Goal: Task Accomplishment & Management: Manage account settings

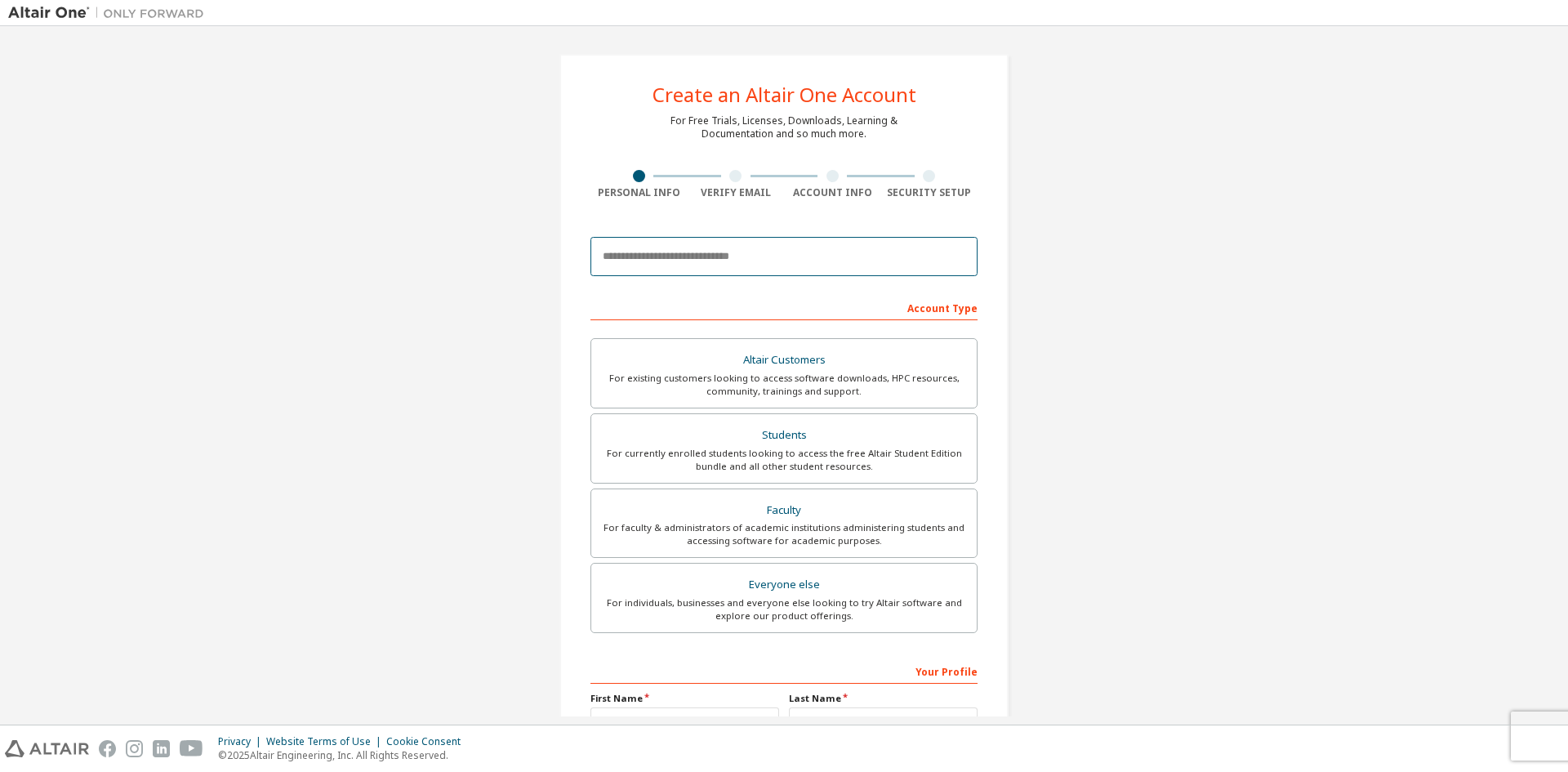
click at [762, 256] on input "email" at bounding box center [784, 256] width 387 height 39
type input "**********"
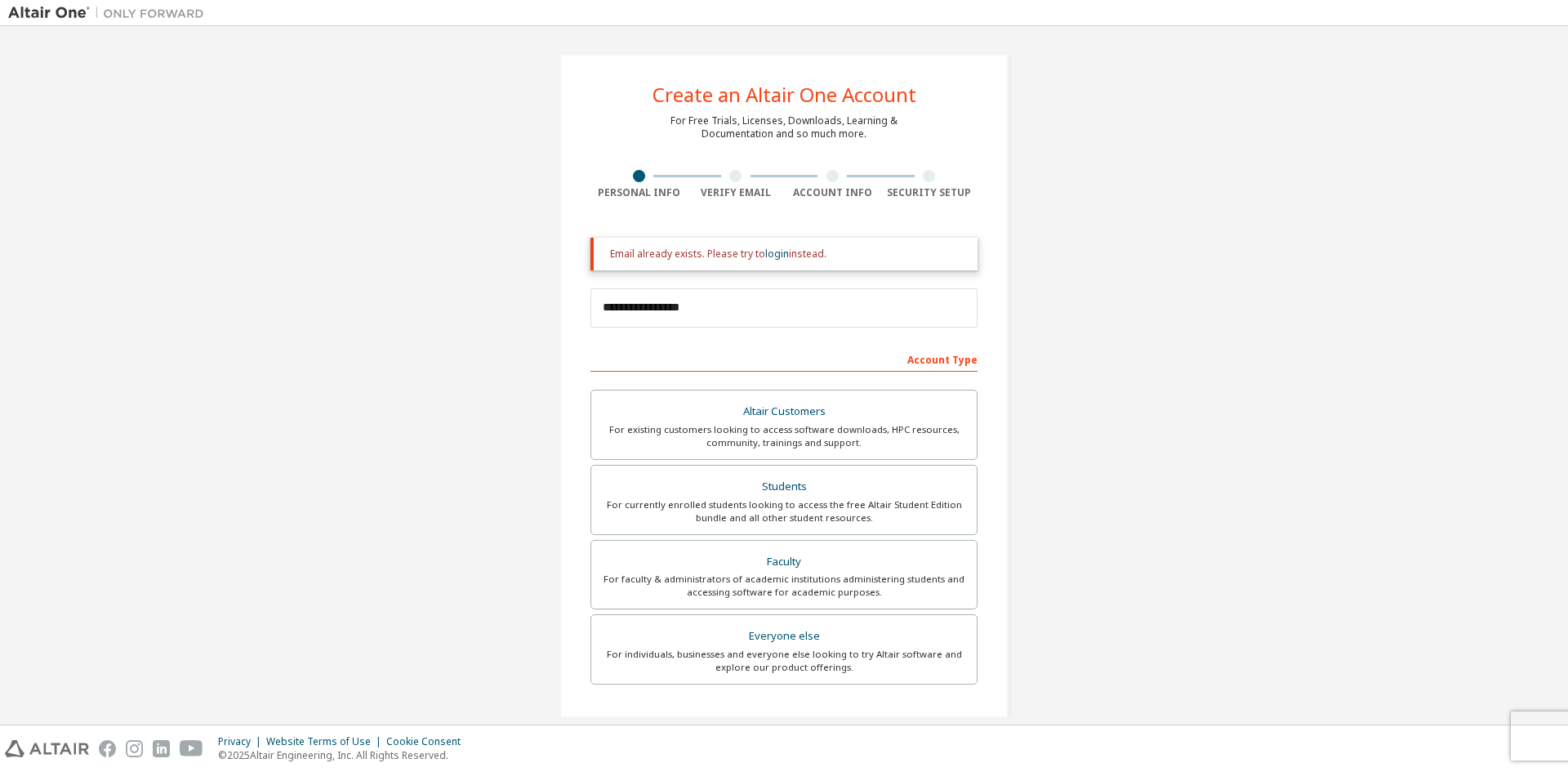
click at [860, 493] on div "Students" at bounding box center [784, 486] width 366 height 23
click at [935, 317] on input "**********" at bounding box center [784, 308] width 387 height 39
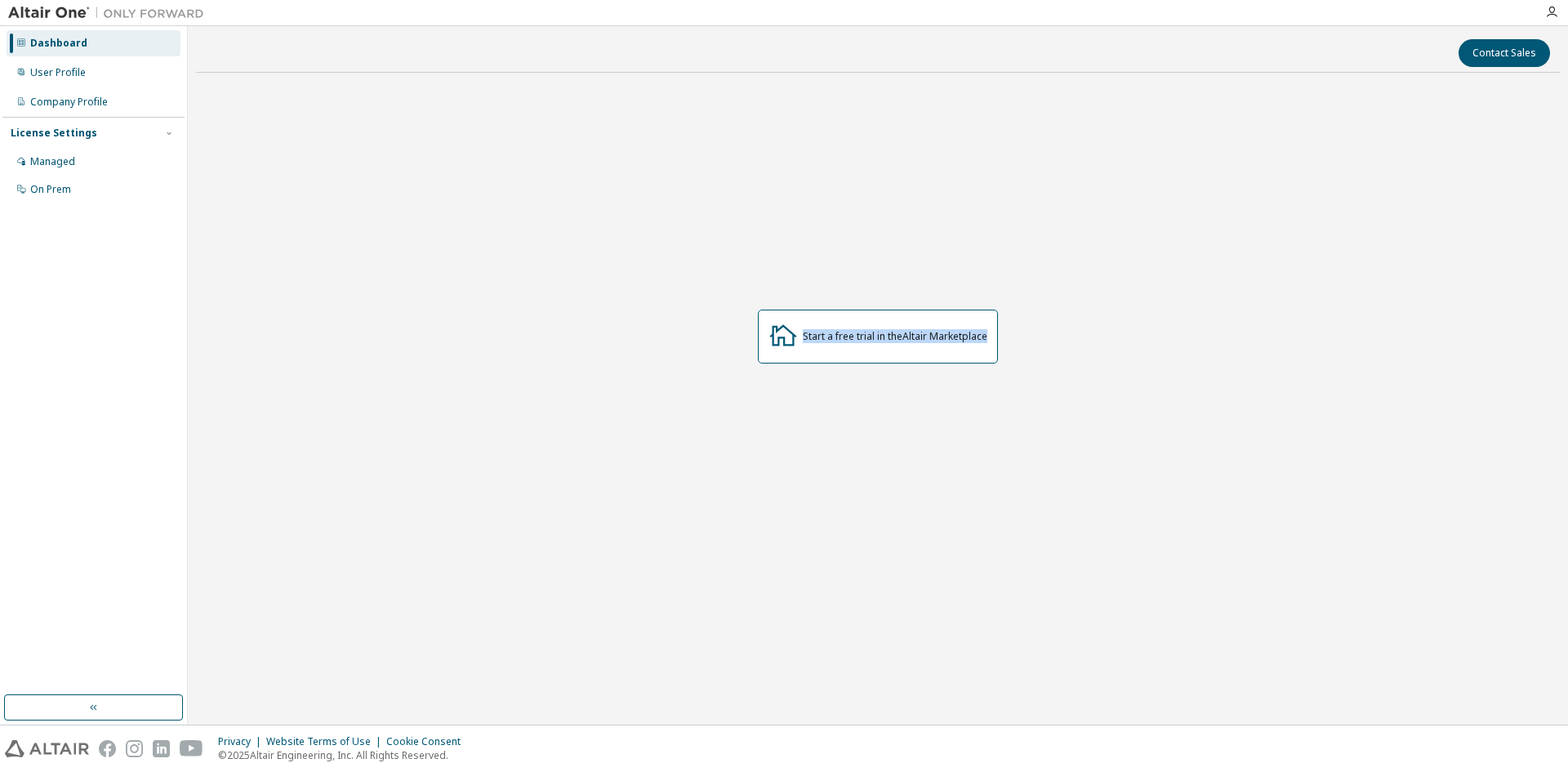
drag, startPoint x: 724, startPoint y: 291, endPoint x: 1100, endPoint y: 379, distance: 386.2
click at [1100, 379] on div "Start a free trial in the Altair Marketplace" at bounding box center [878, 337] width 1364 height 502
click at [52, 71] on div "User Profile" at bounding box center [58, 72] width 56 height 13
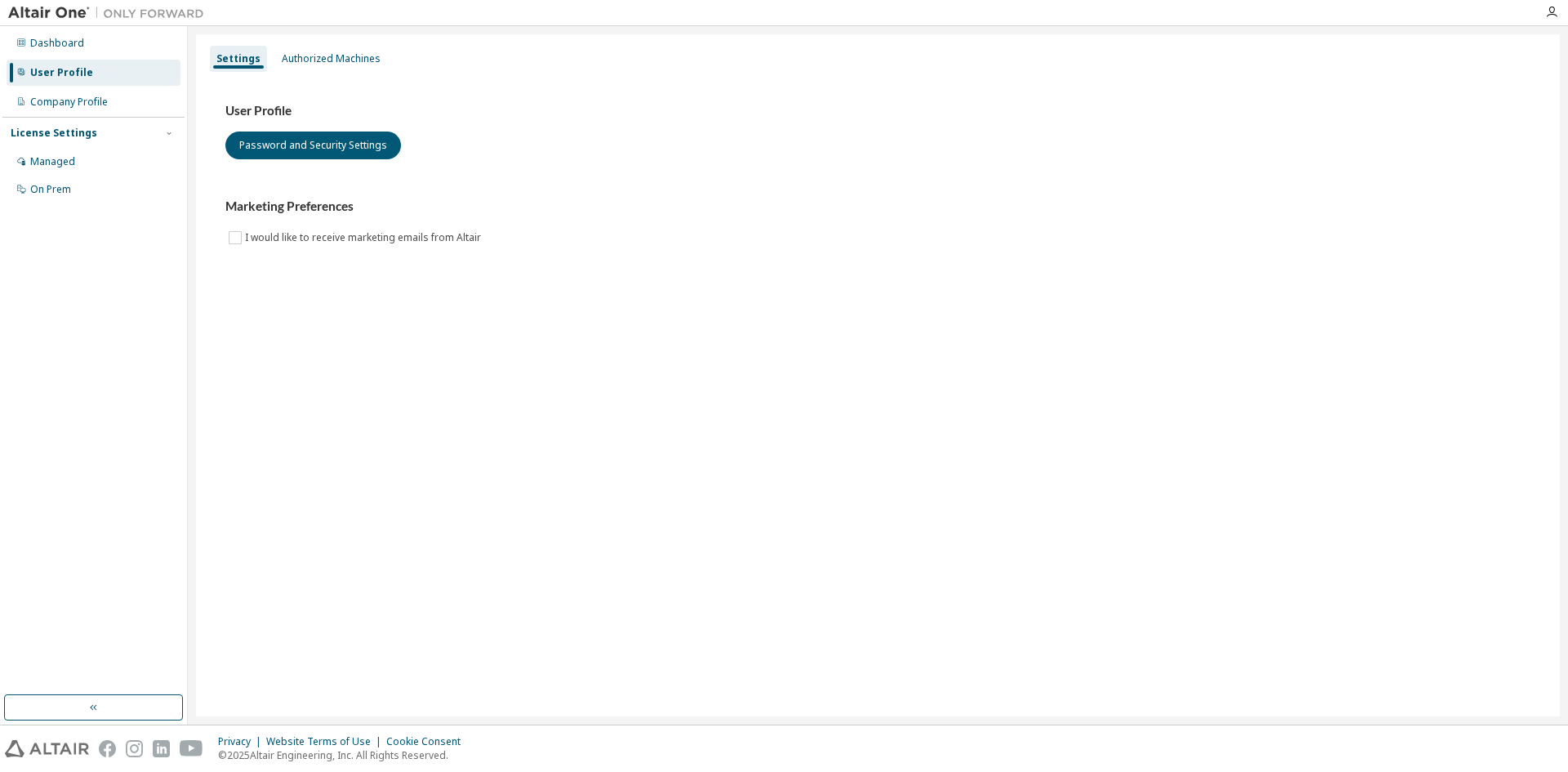
click at [335, 61] on div "Authorized Machines" at bounding box center [331, 59] width 99 height 13
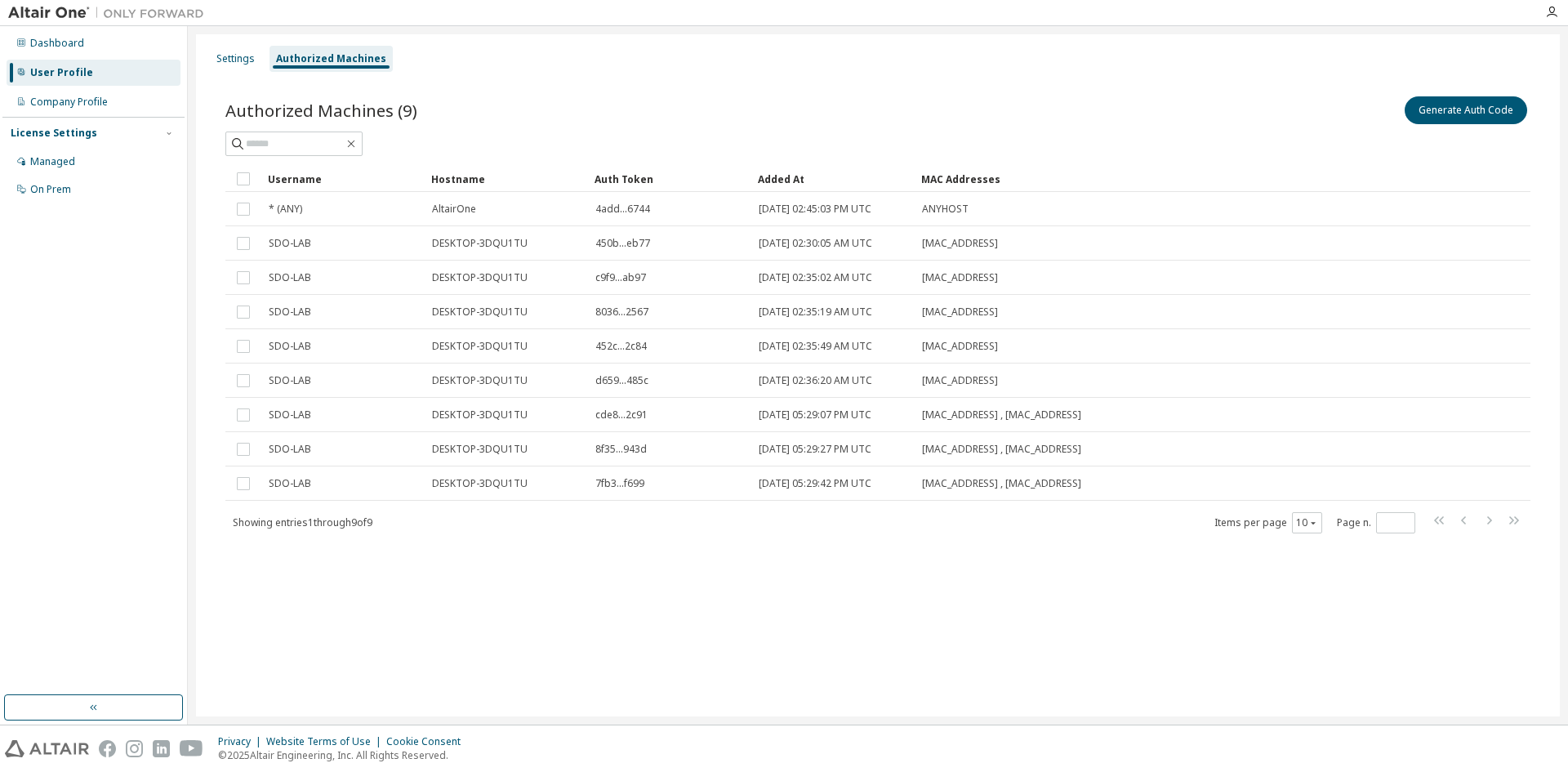
click at [642, 129] on div "Authorized Machines (9) Generate Auth Code" at bounding box center [878, 125] width 1305 height 63
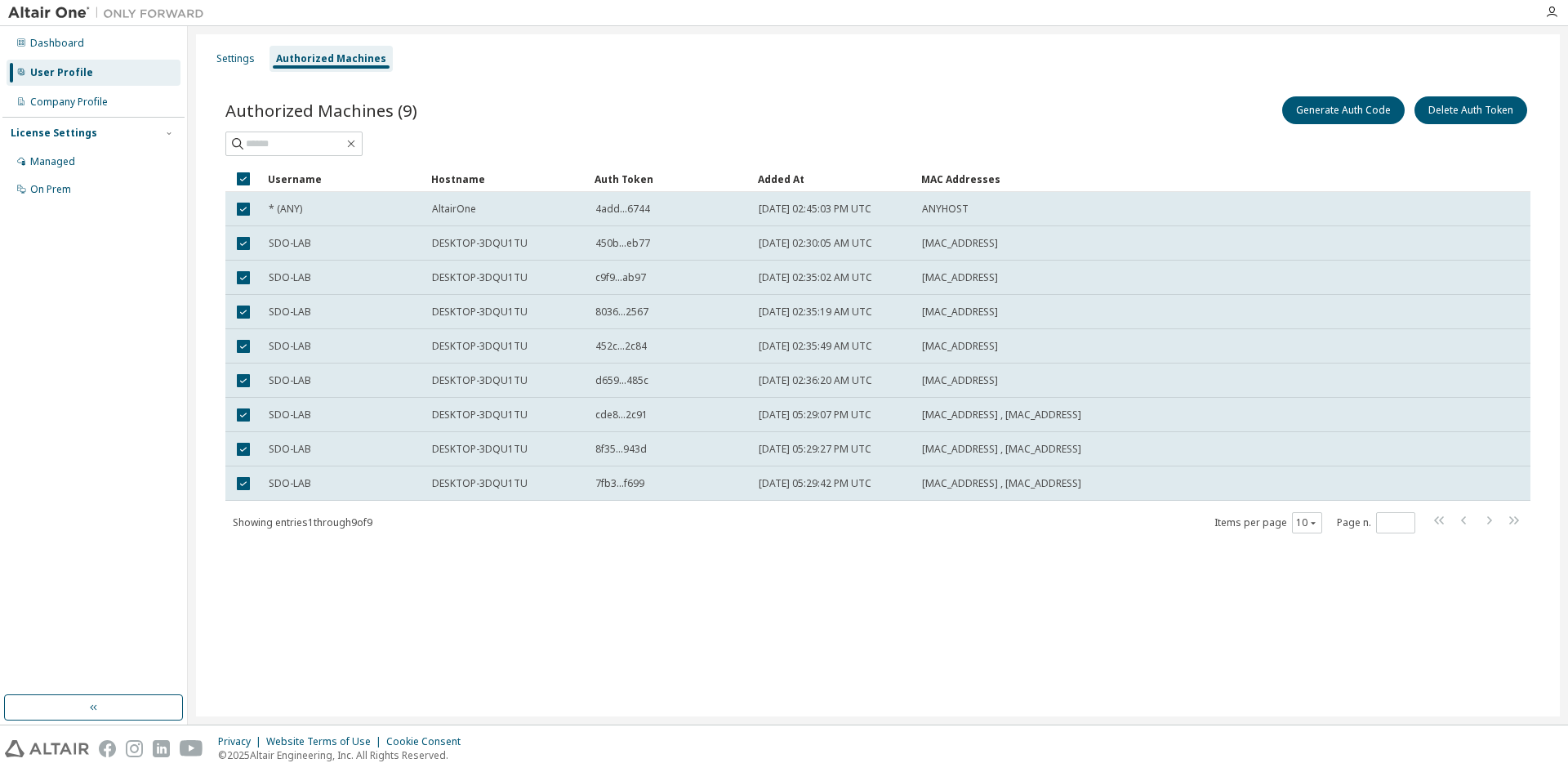
click at [1173, 124] on div "Generate Auth Code Delete Auth Token" at bounding box center [1204, 110] width 653 height 34
click at [1079, 110] on div "Generate Auth Code Delete Auth Token" at bounding box center [1204, 110] width 653 height 34
click at [1002, 549] on div "Authorized Machines (9) Generate Auth Code Delete Auth Token Clear Load Save Sa…" at bounding box center [878, 325] width 1345 height 504
click at [1126, 477] on div "[MAC_ADDRESS] , [MAC_ADDRESS]" at bounding box center [1140, 484] width 436 height 13
click at [1156, 435] on td "[MAC_ADDRESS] , [MAC_ADDRESS]" at bounding box center [1140, 449] width 451 height 34
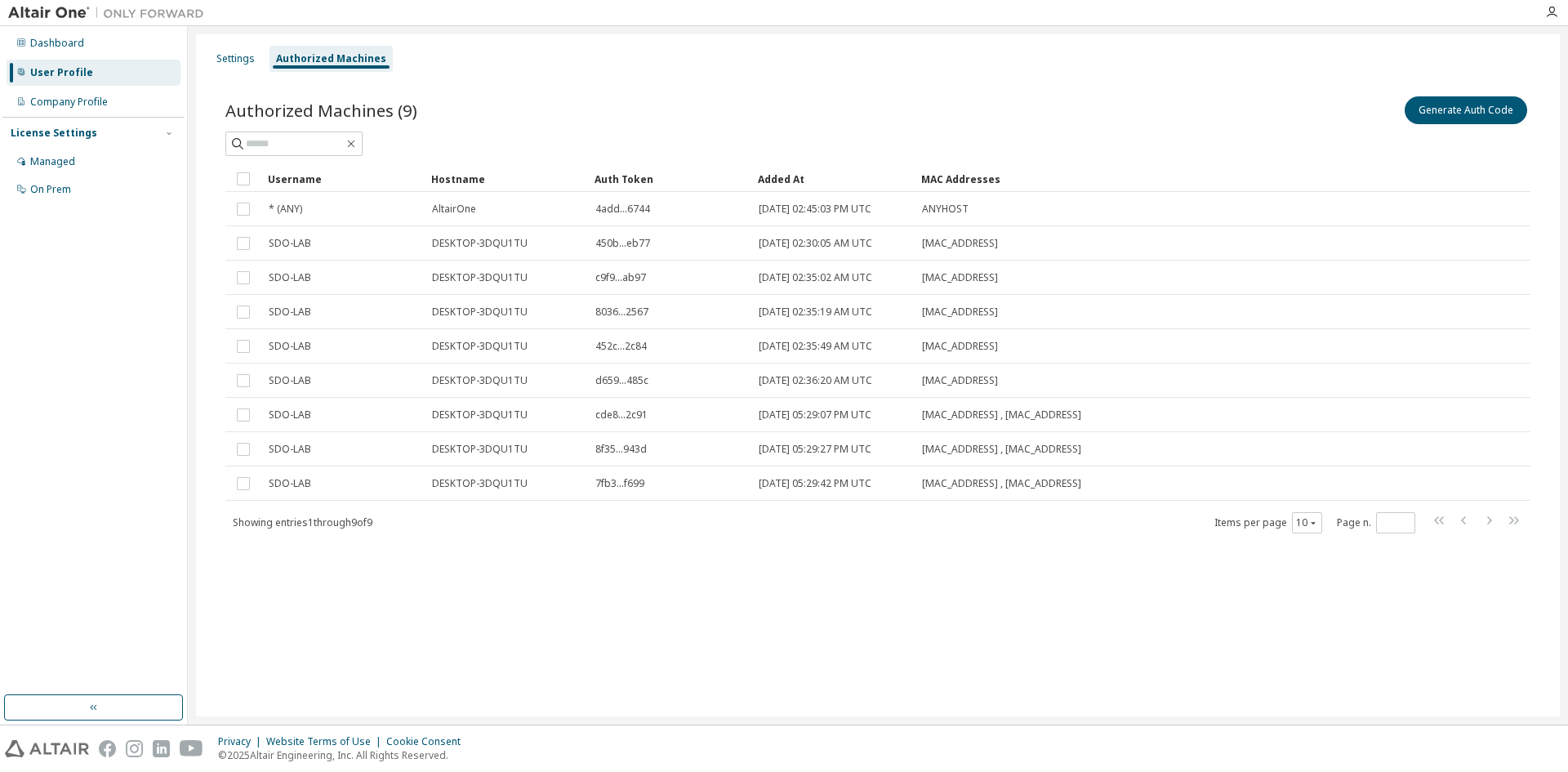
click at [469, 116] on div "Authorized Machines (9) Generate Auth Code" at bounding box center [878, 110] width 1305 height 34
click at [31, 184] on div "On Prem" at bounding box center [50, 190] width 41 height 13
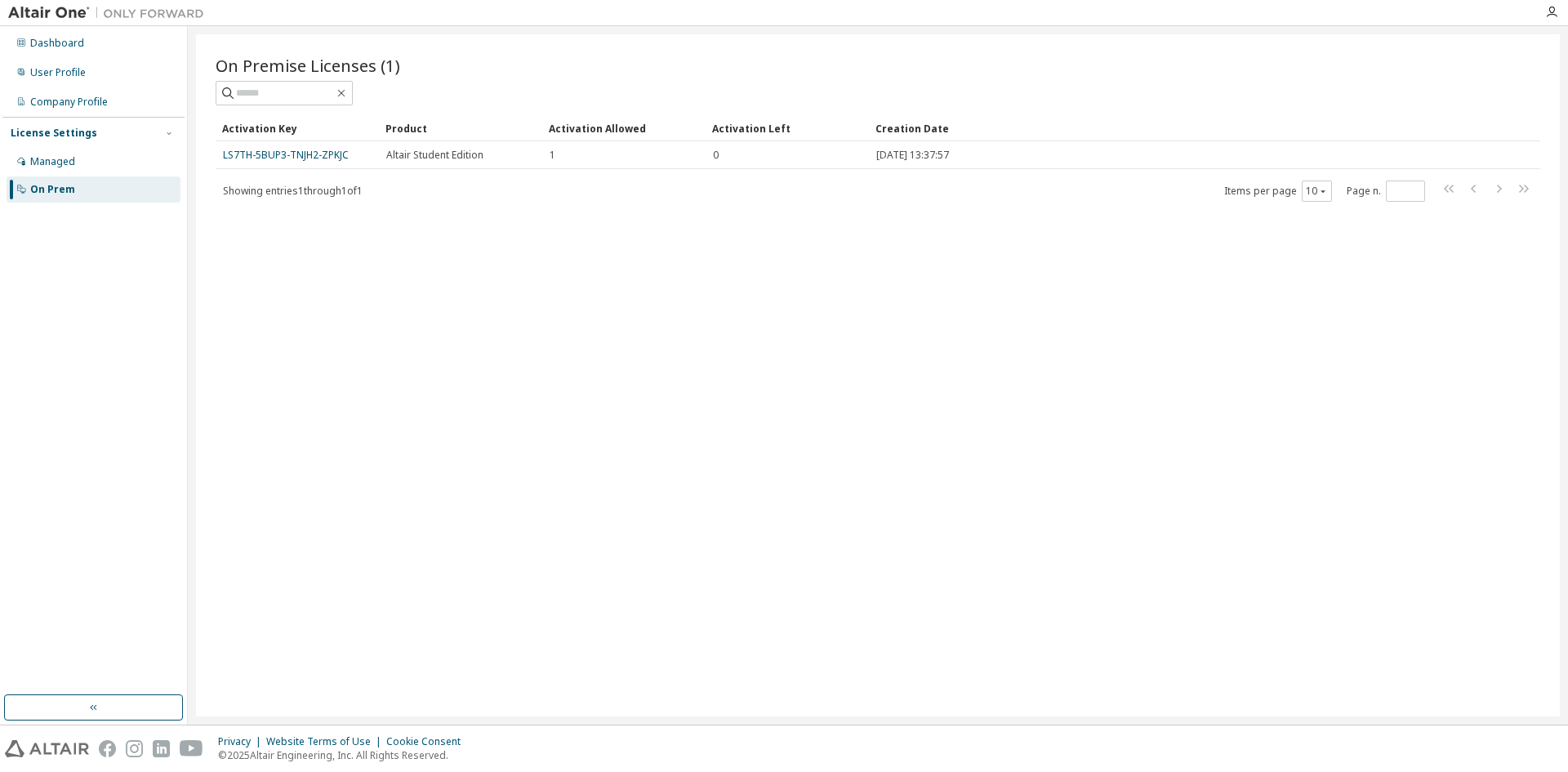
click at [574, 154] on div "1" at bounding box center [623, 155] width 148 height 13
click at [456, 154] on span "Altair Student Edition" at bounding box center [435, 155] width 97 height 13
click at [557, 156] on div "1" at bounding box center [623, 155] width 148 height 13
click at [286, 157] on link "LS7TH-5BUP3-TNJH2-ZPKJC" at bounding box center [286, 154] width 125 height 14
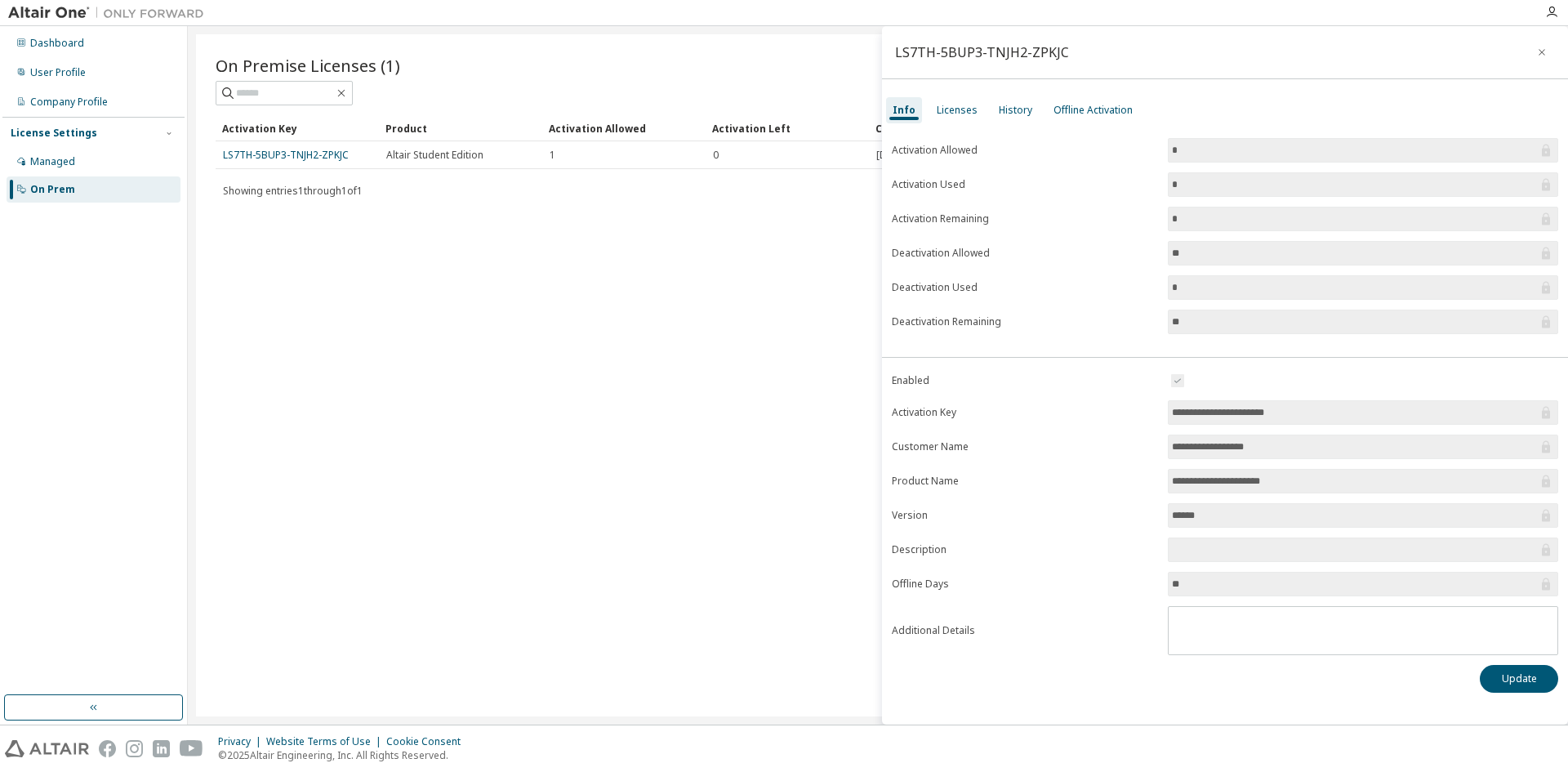
click at [1293, 156] on input "*" at bounding box center [1355, 150] width 366 height 16
click at [1512, 672] on button "Update" at bounding box center [1519, 679] width 79 height 27
click at [1164, 662] on div "**********" at bounding box center [1225, 532] width 686 height 322
click at [955, 113] on div "Licenses" at bounding box center [957, 110] width 41 height 13
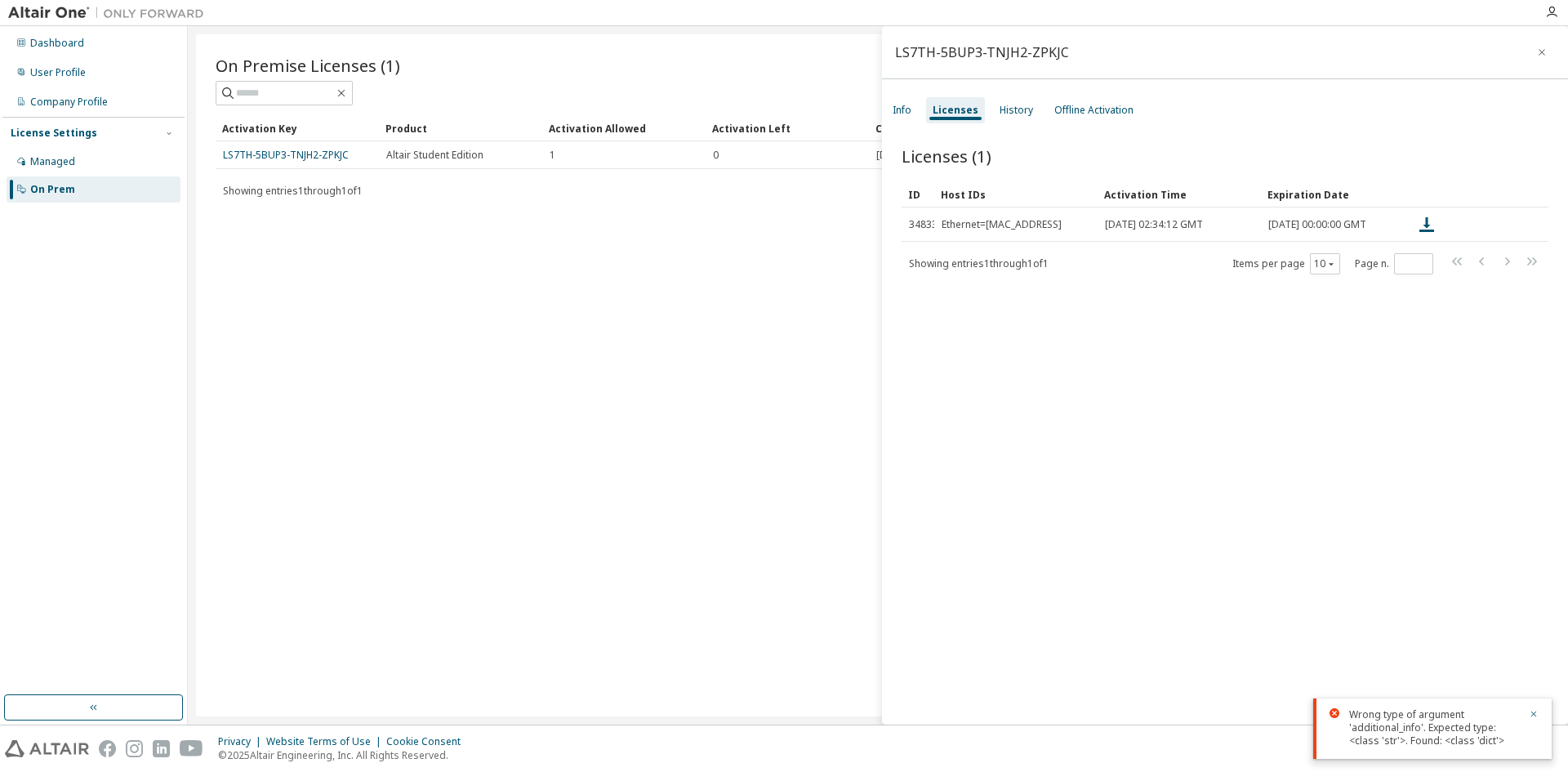
click at [1000, 111] on div "History" at bounding box center [1016, 110] width 34 height 13
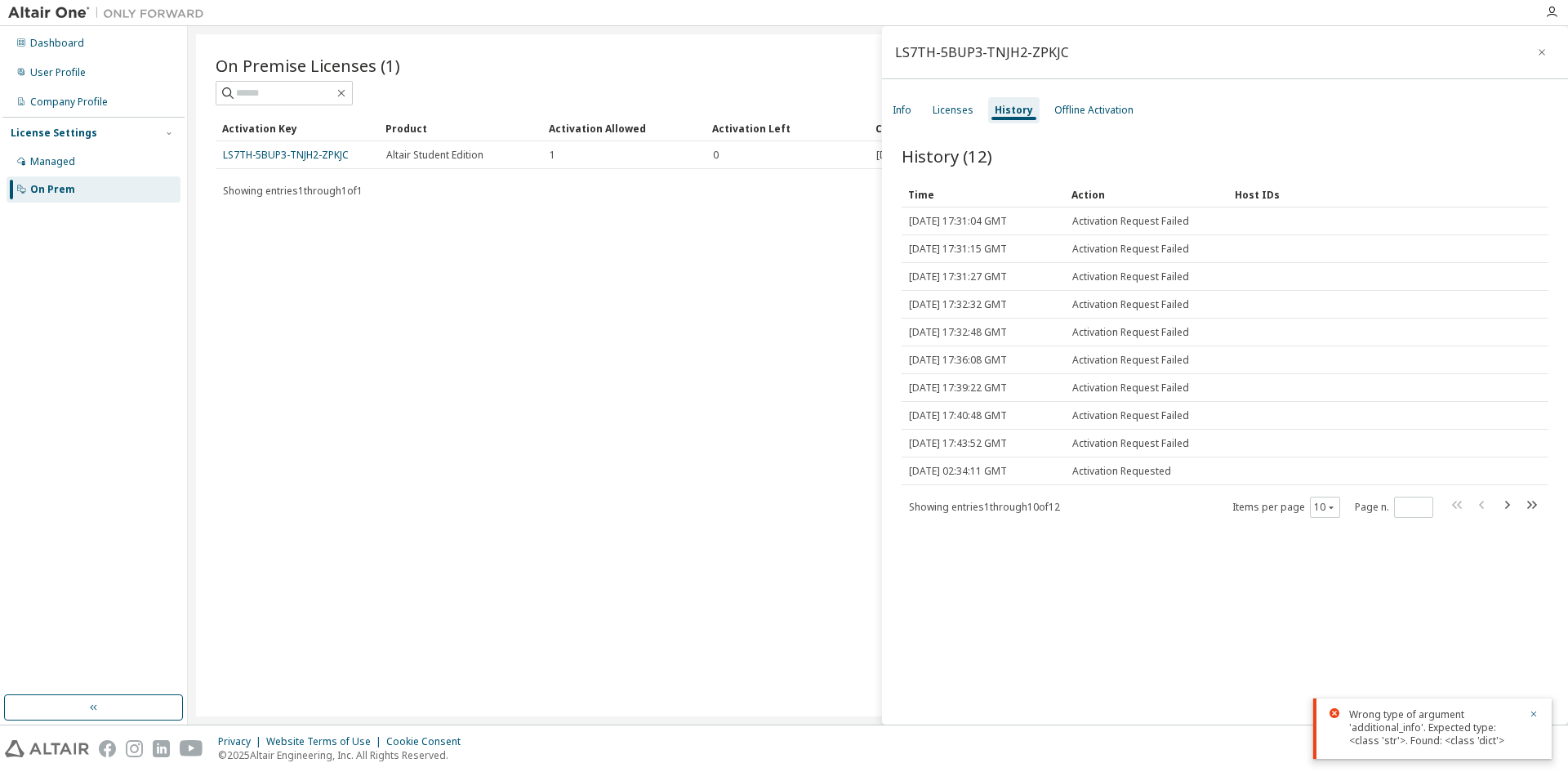
click at [1004, 469] on span "[DATE] 02:34:11 GMT" at bounding box center [957, 472] width 98 height 13
click at [1007, 411] on span "[DATE] 17:40:48 GMT" at bounding box center [957, 416] width 98 height 13
click at [1044, 317] on td "[DATE] 17:32:32 GMT" at bounding box center [983, 305] width 163 height 27
click at [964, 114] on div "Licenses" at bounding box center [953, 110] width 41 height 13
